Goal: Transaction & Acquisition: Book appointment/travel/reservation

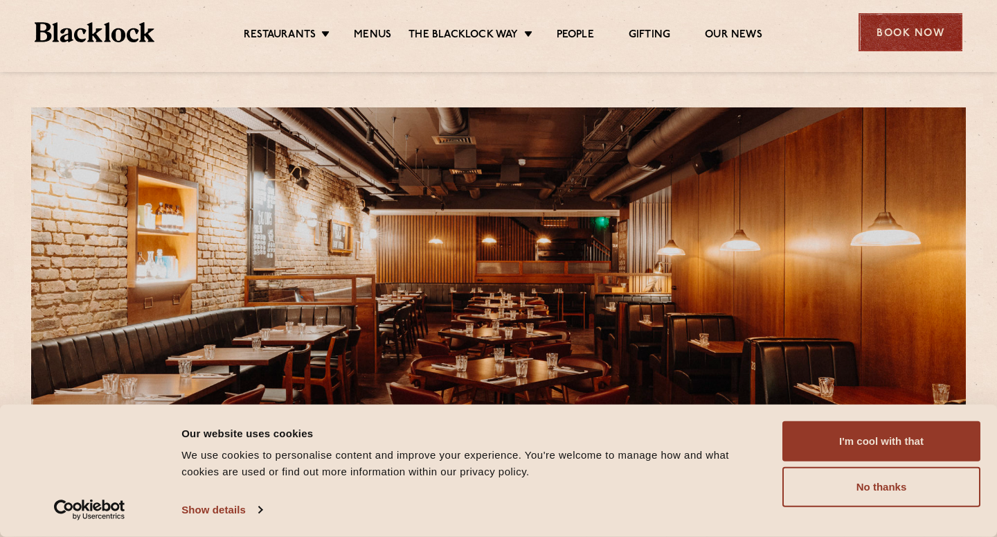
click at [890, 38] on div "Book Now" at bounding box center [911, 32] width 104 height 38
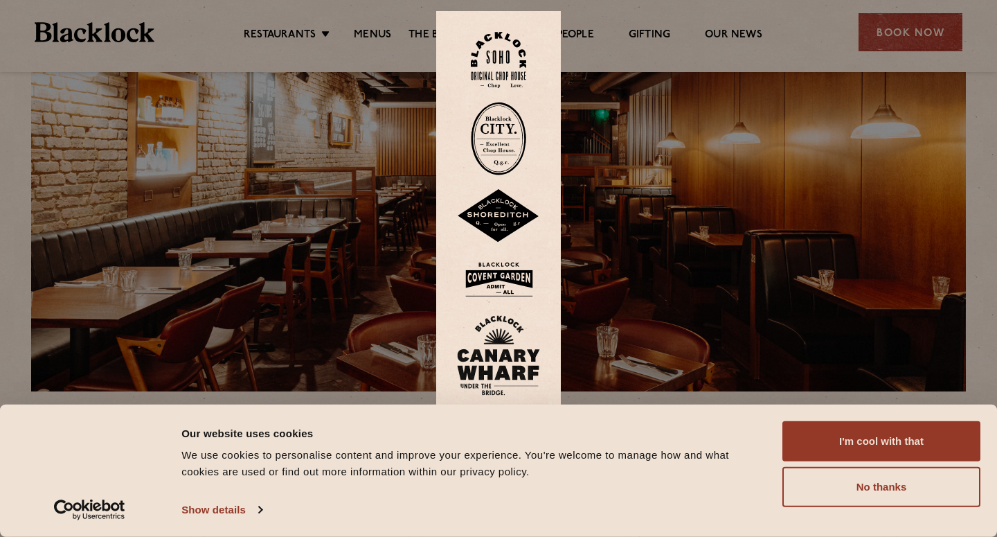
scroll to position [172, 0]
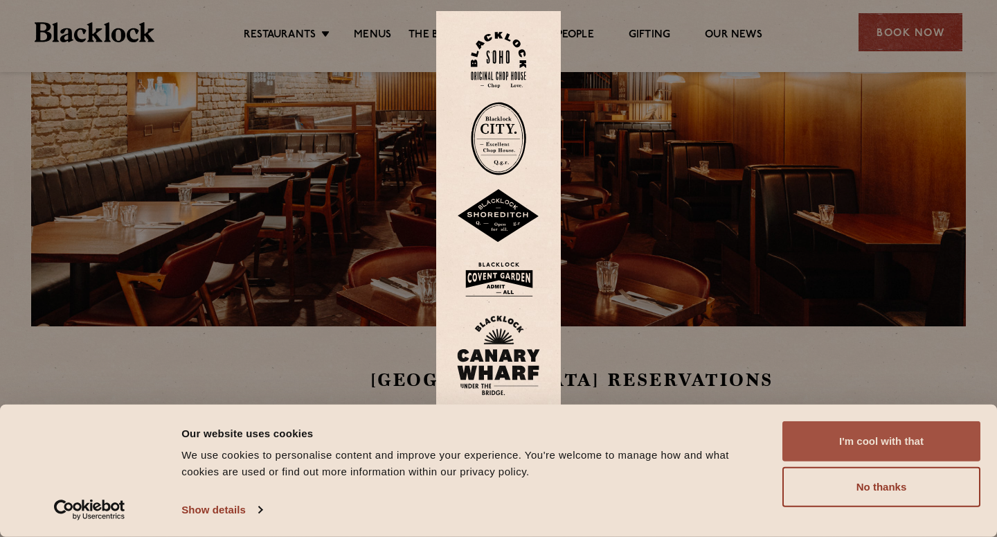
click at [818, 442] on button "I'm cool with that" at bounding box center [881, 441] width 198 height 40
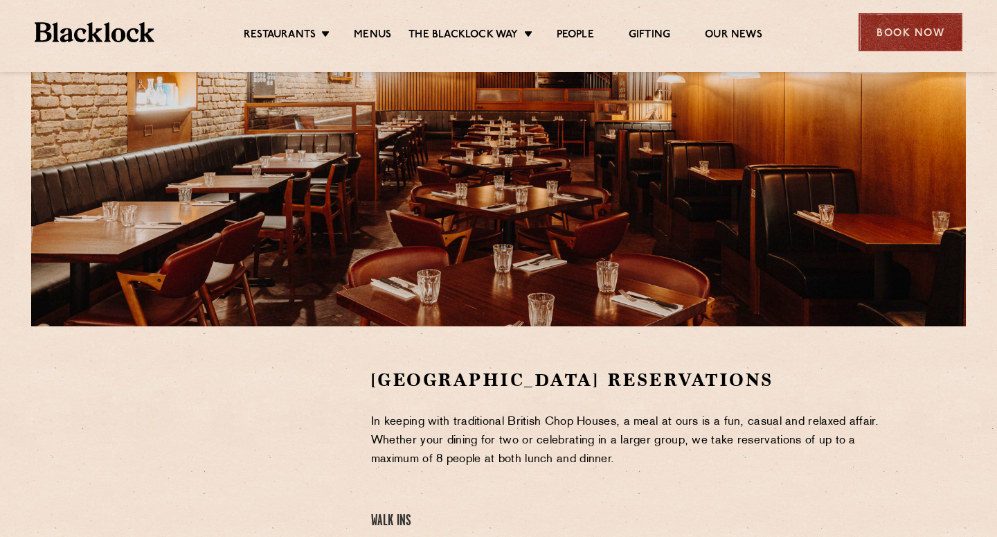
click at [892, 22] on div "Book Now" at bounding box center [911, 32] width 104 height 38
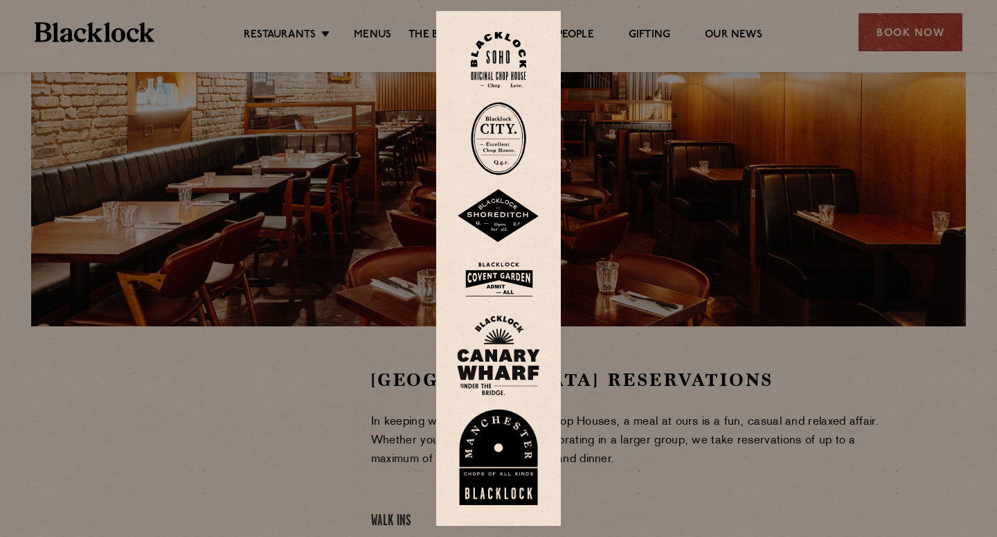
click at [505, 71] on img at bounding box center [498, 60] width 55 height 56
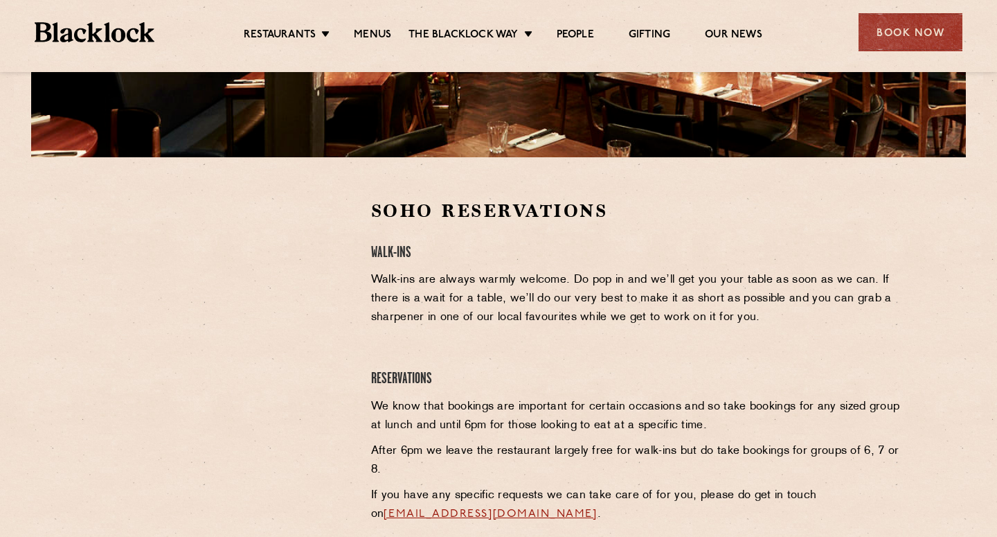
scroll to position [366, 0]
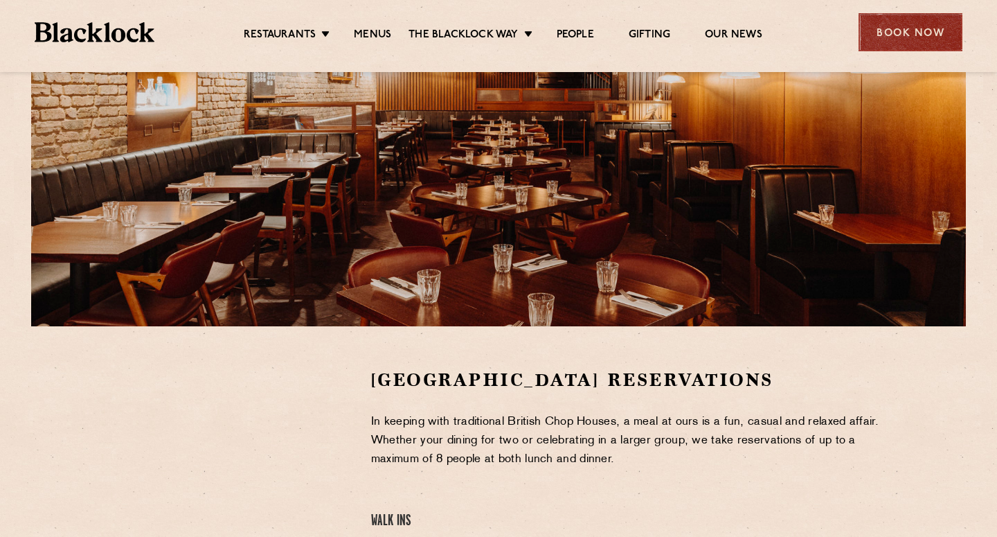
click at [942, 30] on div "Book Now" at bounding box center [911, 32] width 104 height 38
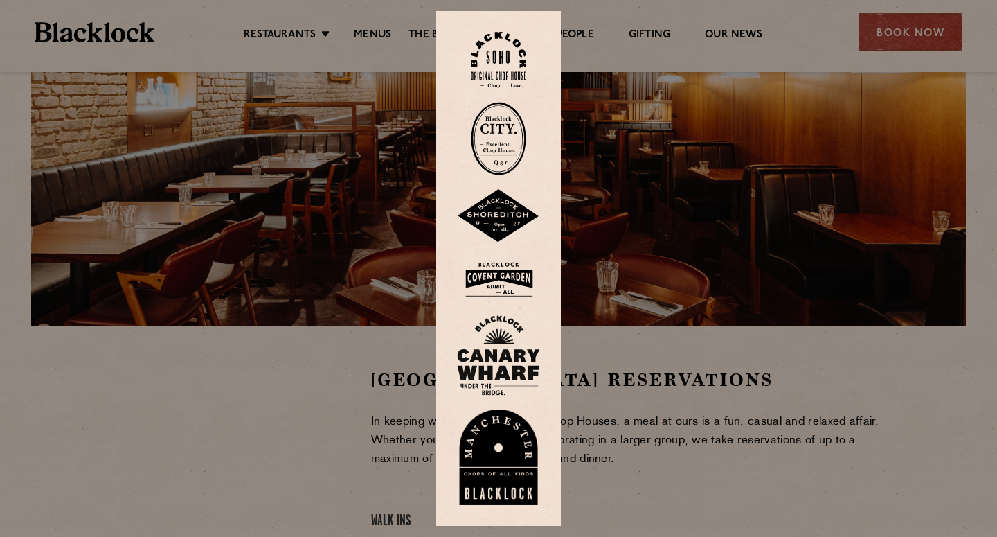
scroll to position [188, 0]
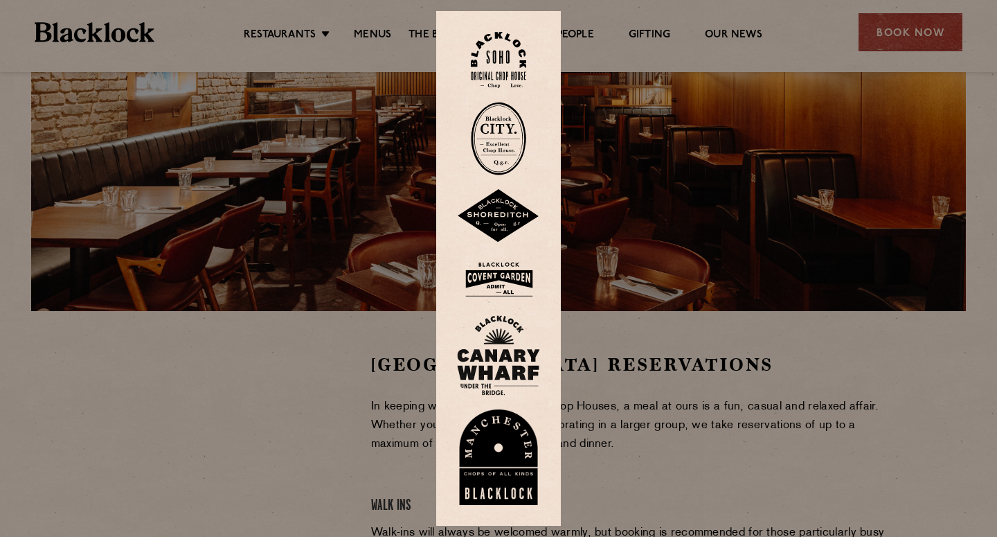
click at [504, 278] on img at bounding box center [498, 279] width 83 height 45
